Goal: Task Accomplishment & Management: Complete application form

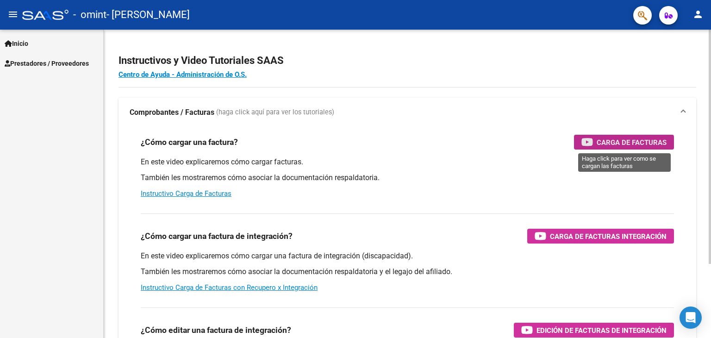
click at [602, 147] on span "Carga de Facturas" at bounding box center [632, 143] width 70 height 12
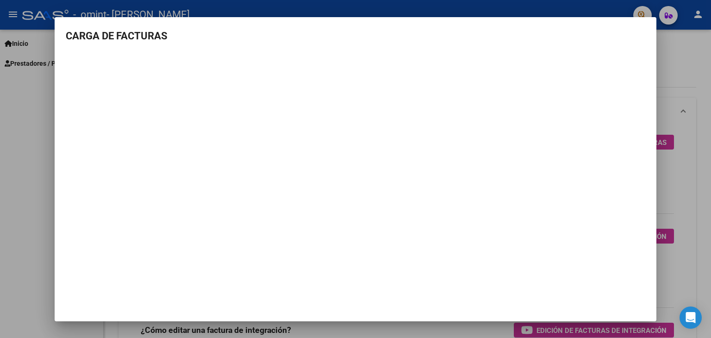
click at [686, 95] on div at bounding box center [355, 169] width 711 height 338
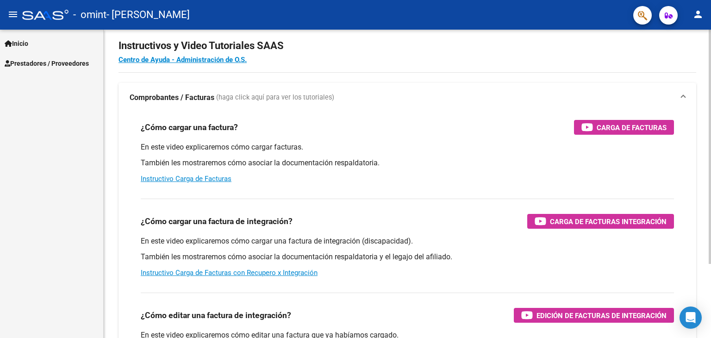
scroll to position [1, 0]
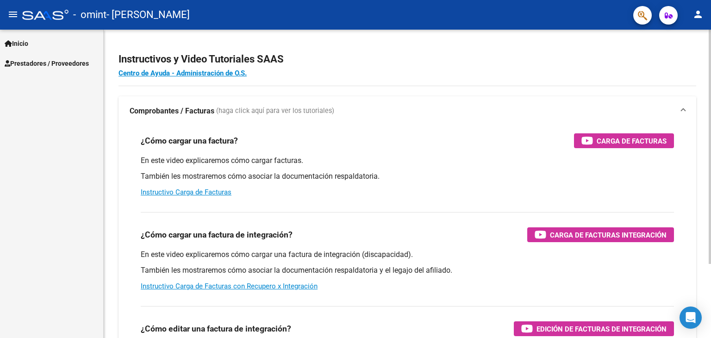
click at [710, 108] on div at bounding box center [710, 148] width 2 height 234
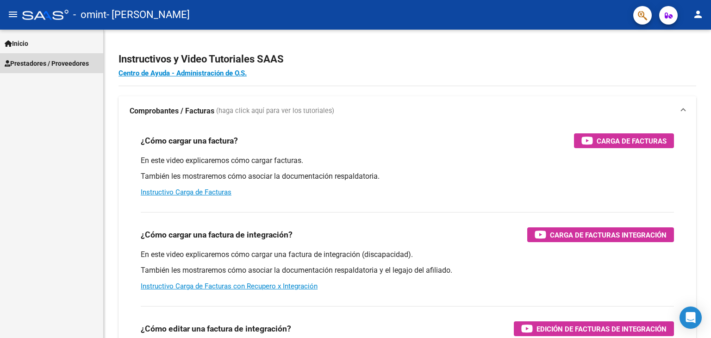
click at [33, 67] on span "Prestadores / Proveedores" at bounding box center [47, 63] width 84 height 10
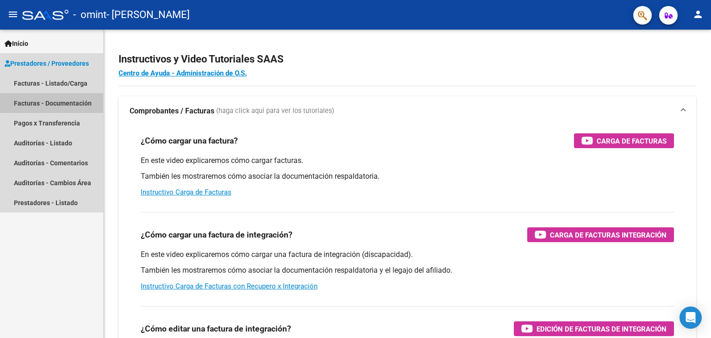
click at [48, 101] on link "Facturas - Documentación" at bounding box center [51, 103] width 103 height 20
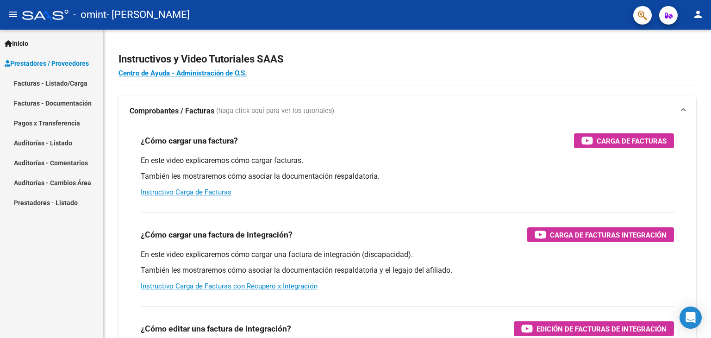
click at [71, 108] on link "Facturas - Documentación" at bounding box center [51, 103] width 103 height 20
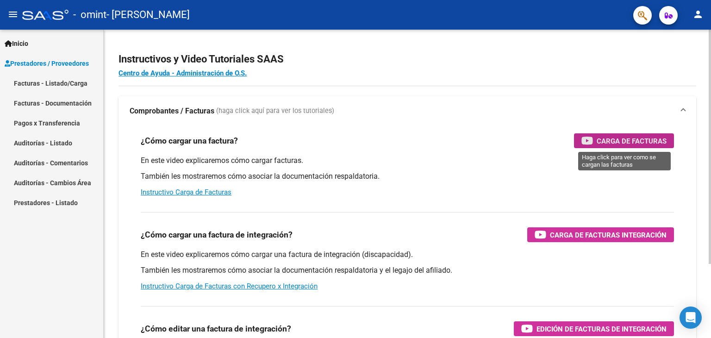
click at [604, 145] on span "Carga de Facturas" at bounding box center [632, 141] width 70 height 12
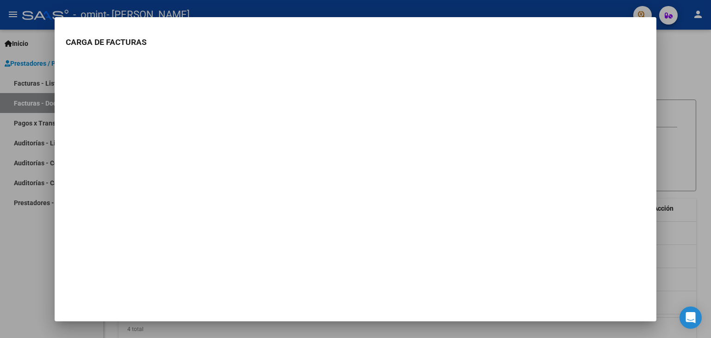
click at [689, 56] on div at bounding box center [355, 169] width 711 height 338
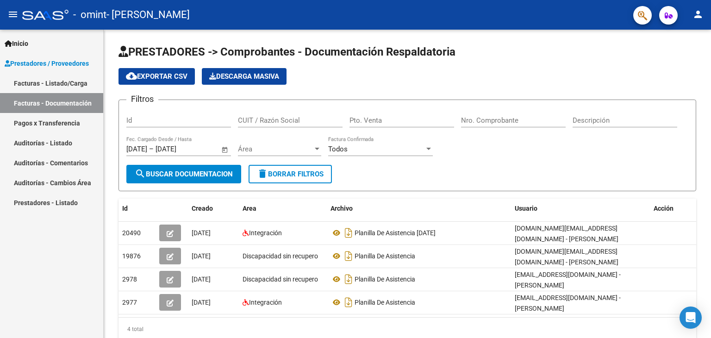
click at [52, 80] on link "Facturas - Listado/Carga" at bounding box center [51, 83] width 103 height 20
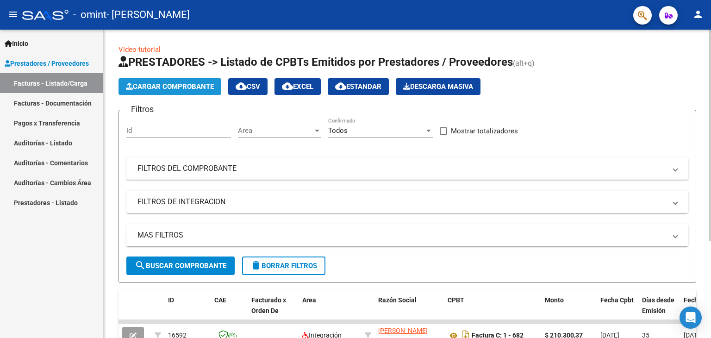
click at [177, 87] on span "Cargar Comprobante" at bounding box center [170, 86] width 88 height 8
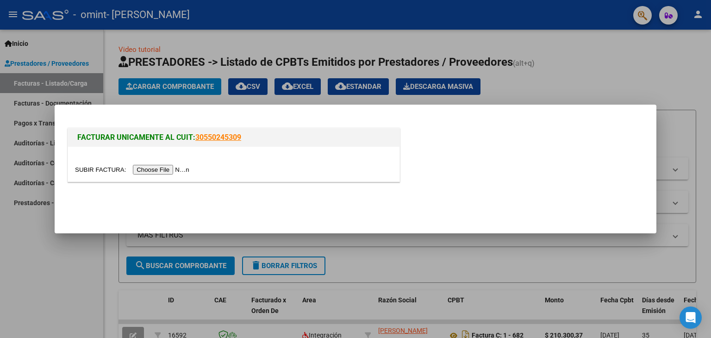
click at [171, 176] on div at bounding box center [233, 164] width 331 height 35
click at [171, 169] on input "file" at bounding box center [133, 170] width 117 height 10
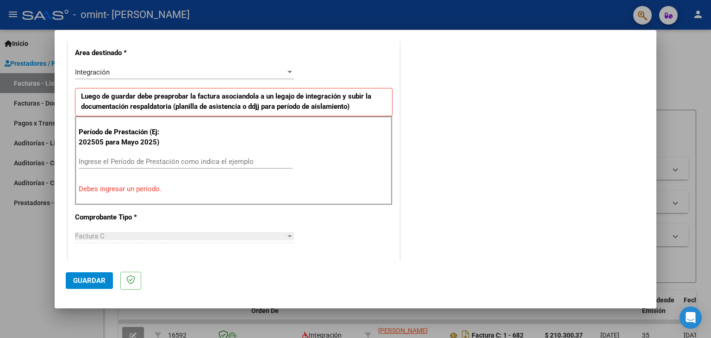
click at [101, 158] on input "Ingrese el Período de Prestación como indica el ejemplo" at bounding box center [186, 161] width 214 height 8
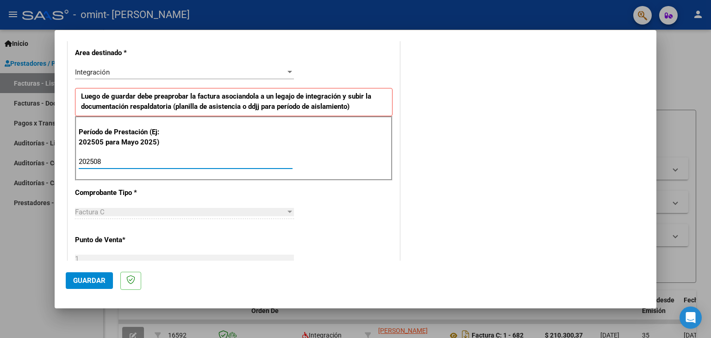
type input "202508"
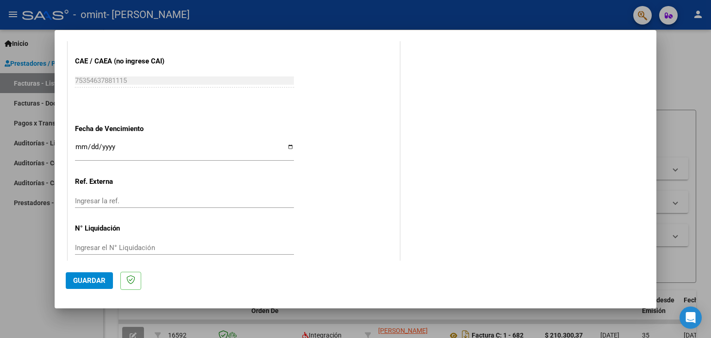
scroll to position [594, 0]
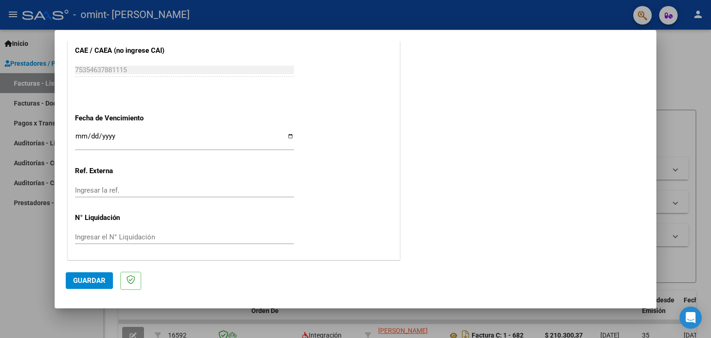
click at [89, 280] on span "Guardar" at bounding box center [89, 280] width 32 height 8
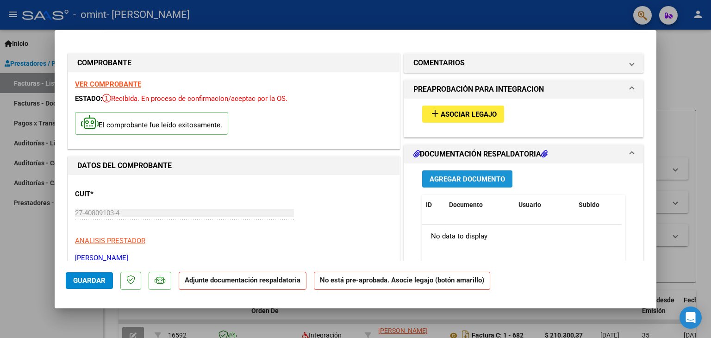
click at [460, 177] on span "Agregar Documento" at bounding box center [467, 179] width 75 height 8
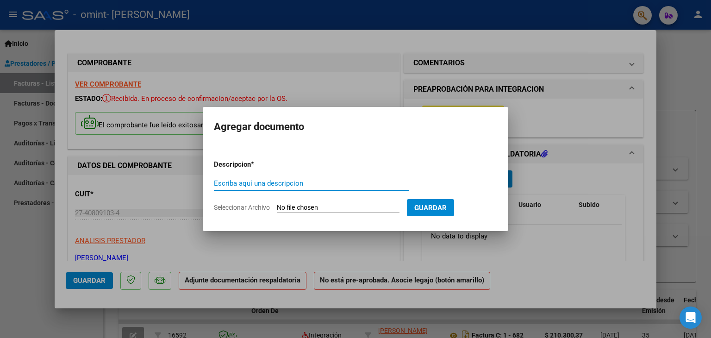
click at [302, 187] on input "Escriba aquí una descripcion" at bounding box center [311, 183] width 195 height 8
type input "planilla de asistencia"
click at [308, 211] on input "Seleccionar Archivo" at bounding box center [338, 208] width 123 height 9
type input "C:\fakepath\planilla [PERSON_NAME].pdf"
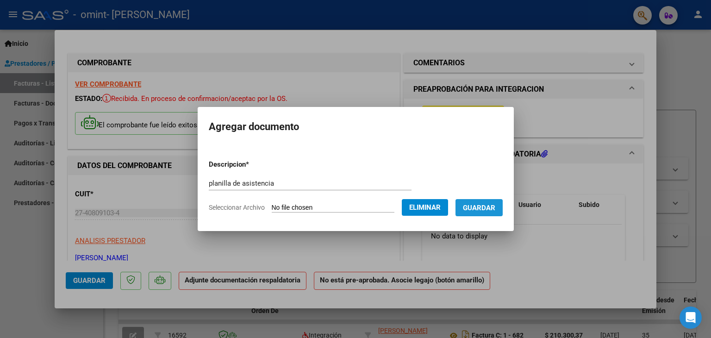
click at [488, 205] on span "Guardar" at bounding box center [479, 208] width 32 height 8
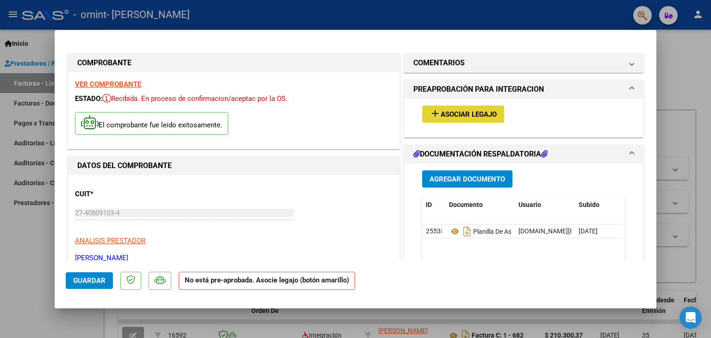
click at [462, 112] on span "Asociar Legajo" at bounding box center [469, 114] width 56 height 8
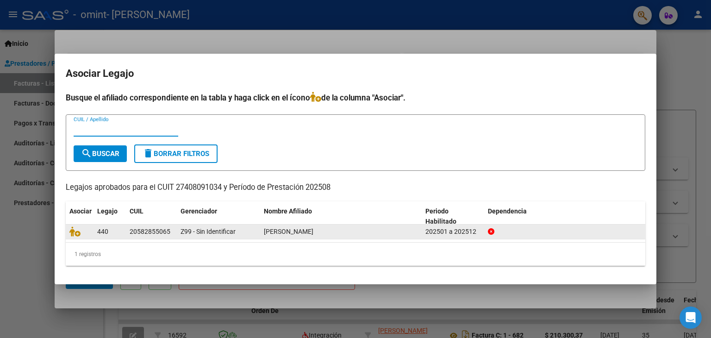
click at [313, 232] on span "[PERSON_NAME]" at bounding box center [289, 231] width 50 height 7
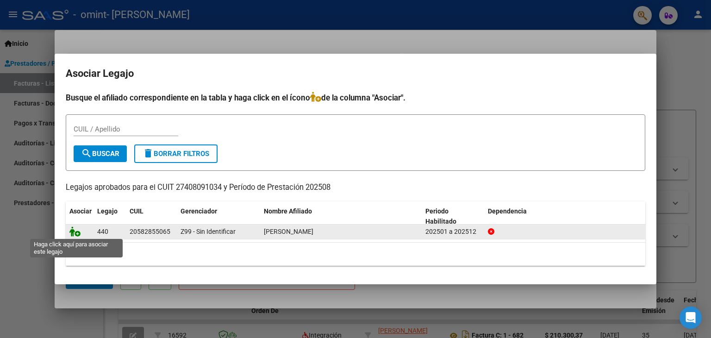
click at [80, 234] on icon at bounding box center [74, 231] width 11 height 10
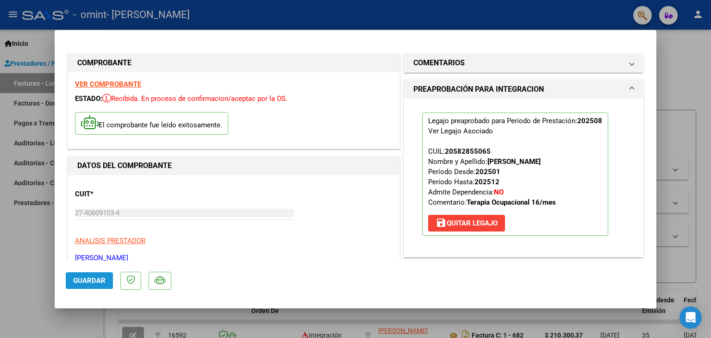
click at [89, 281] on span "Guardar" at bounding box center [89, 280] width 32 height 8
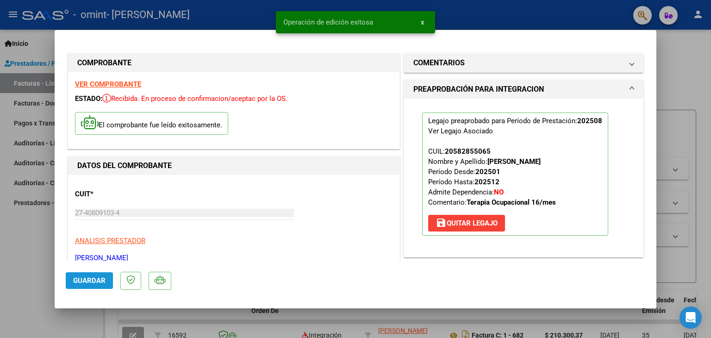
click at [87, 281] on span "Guardar" at bounding box center [89, 280] width 32 height 8
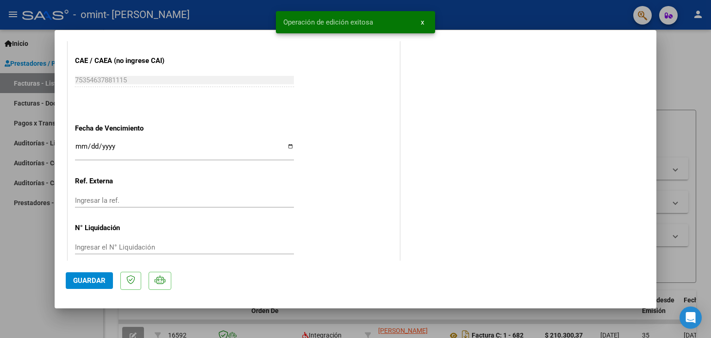
scroll to position [608, 0]
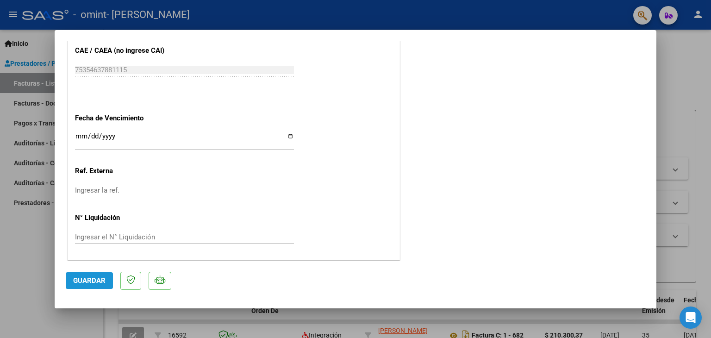
click at [86, 279] on span "Guardar" at bounding box center [89, 280] width 32 height 8
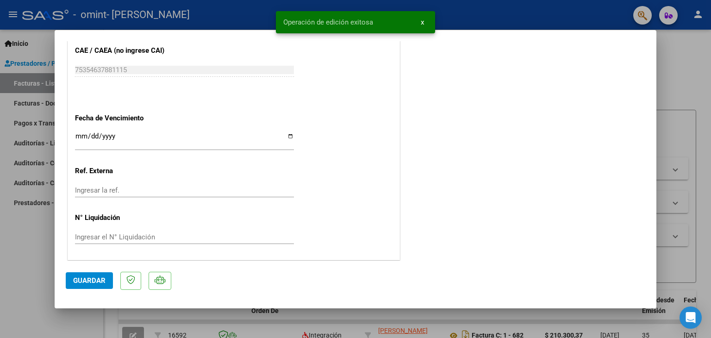
click at [29, 240] on div at bounding box center [355, 169] width 711 height 338
type input "$ 0,00"
